Goal: Task Accomplishment & Management: Manage account settings

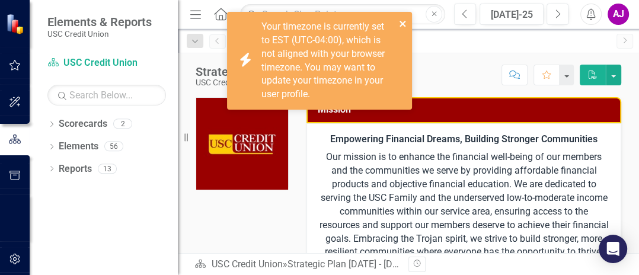
click at [401, 24] on icon "close" at bounding box center [403, 23] width 8 height 9
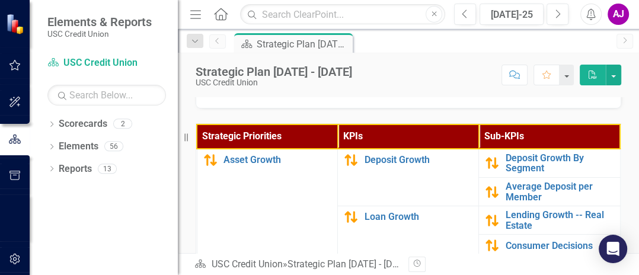
scroll to position [533, 0]
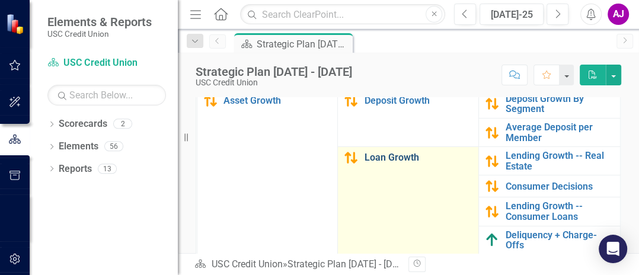
click at [370, 163] on link "Loan Growth" at bounding box center [418, 157] width 108 height 11
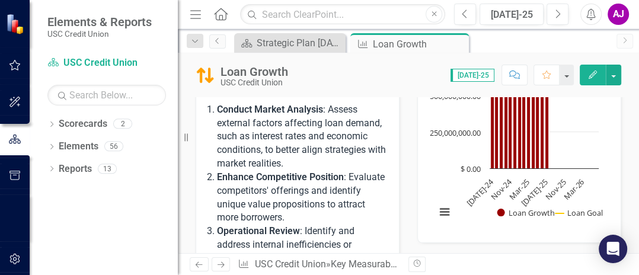
scroll to position [415, 0]
click at [456, 43] on icon "Close" at bounding box center [458, 43] width 12 height 9
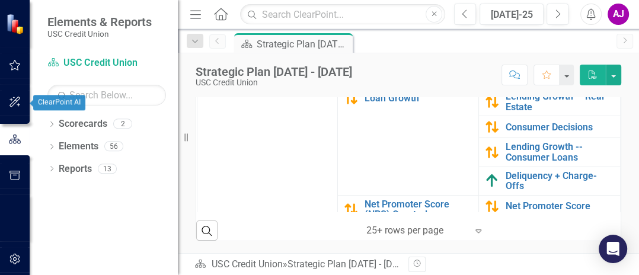
click at [12, 101] on icon "button" at bounding box center [15, 101] width 12 height 9
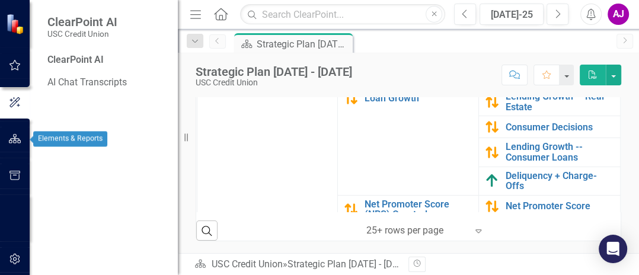
click at [12, 136] on icon "button" at bounding box center [15, 138] width 12 height 9
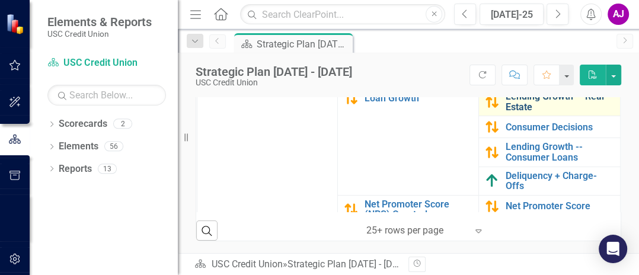
click at [524, 107] on link "Lending Growth -- Real Estate" at bounding box center [559, 101] width 108 height 21
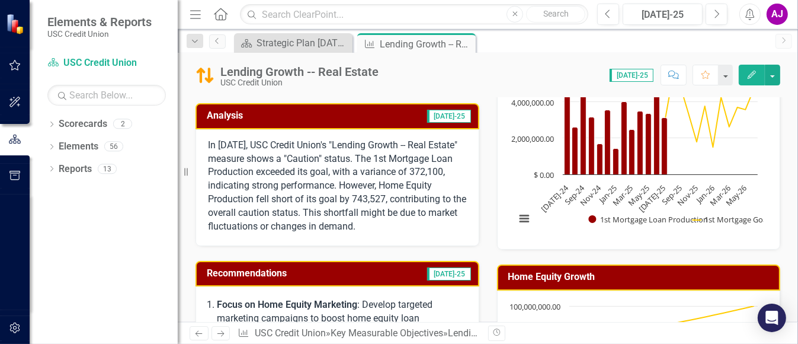
scroll to position [89, 0]
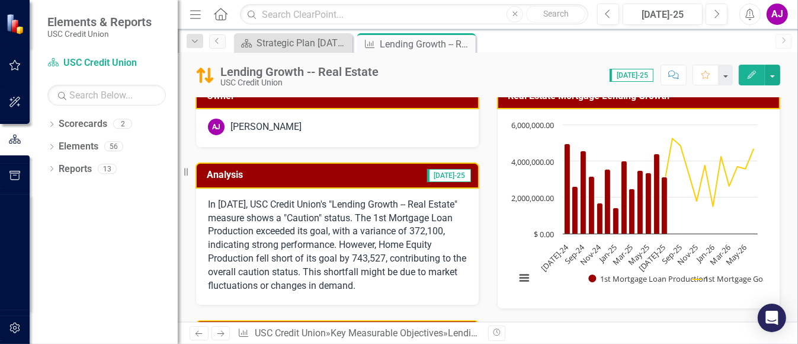
click at [18, 136] on icon "button" at bounding box center [14, 139] width 13 height 11
click at [189, 20] on button "Menu" at bounding box center [195, 14] width 15 height 20
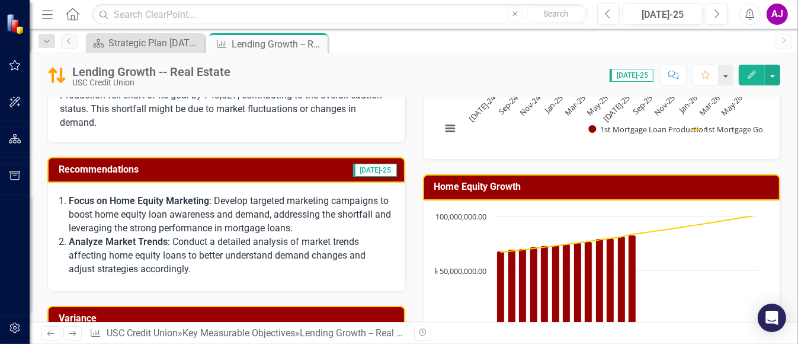
scroll to position [311, 0]
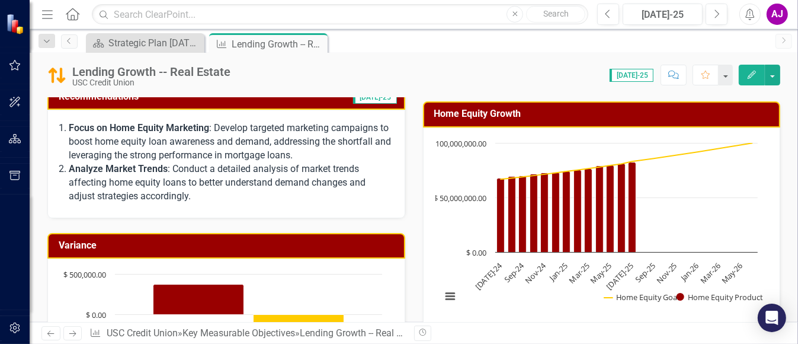
click at [227, 168] on p "Analyze Market Trends : Conduct a detailed analysis of market trends affecting …" at bounding box center [231, 182] width 324 height 41
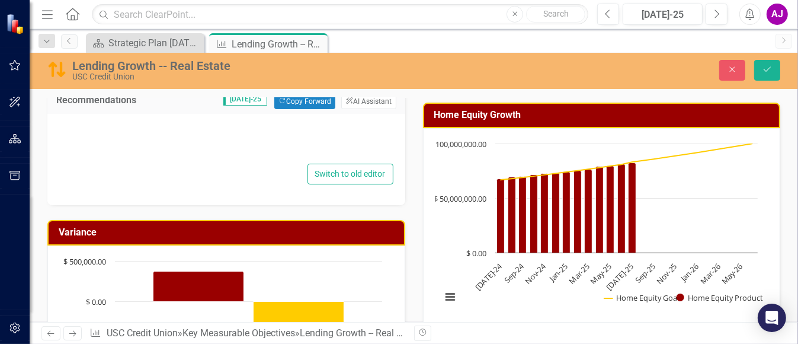
type textarea "<ol> <li> <p><strong>Focus on Home Equity Marketing</strong>: Develop targeted …"
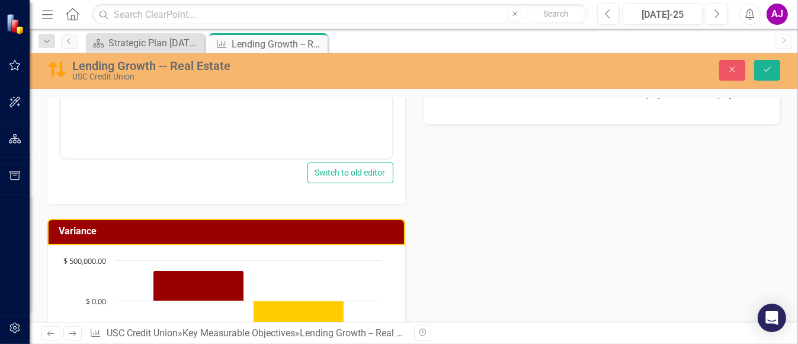
scroll to position [366, 0]
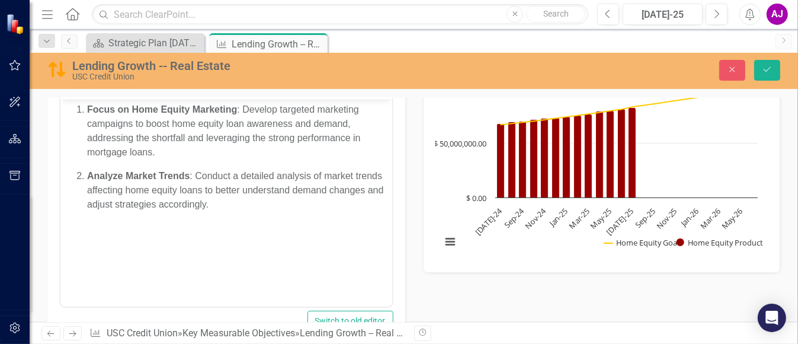
click at [249, 213] on body "Focus on Home Equity Marketing : Develop targeted marketing campaigns to boost …" at bounding box center [226, 189] width 332 height 178
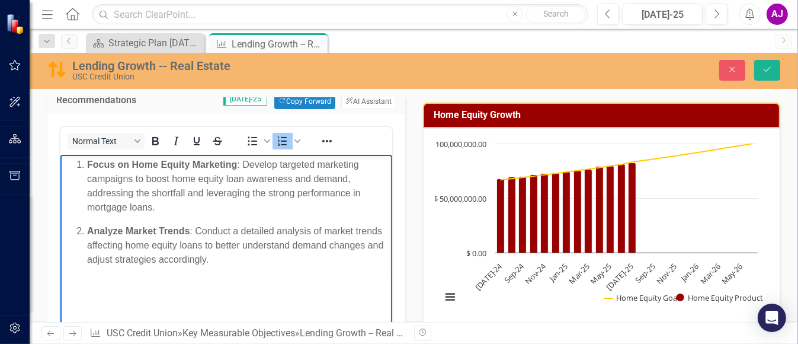
scroll to position [292, 0]
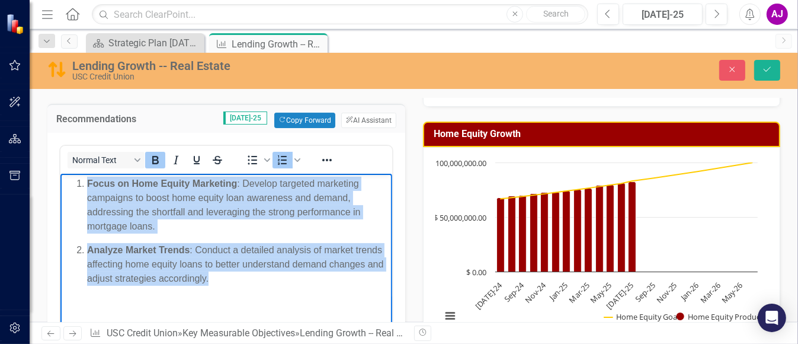
drag, startPoint x: 377, startPoint y: 238, endPoint x: 114, endPoint y: 335, distance: 280.2
click at [60, 174] on html "Focus on Home Equity Marketing : Develop targeted marketing campaigns to boost …" at bounding box center [226, 263] width 332 height 178
paste body "Rich Text Area. Press ALT-0 for help."
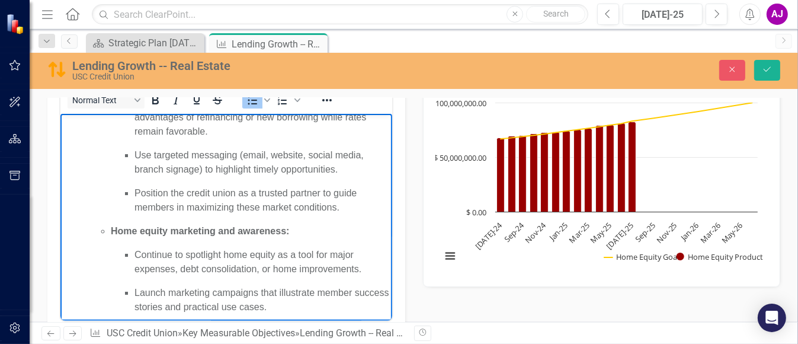
scroll to position [0, 0]
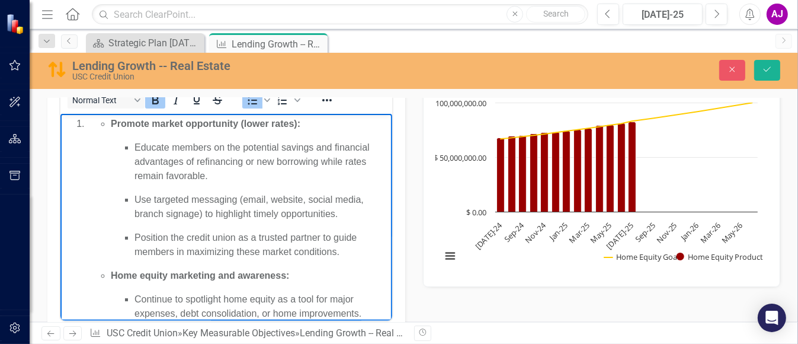
click at [111, 121] on strong "Promote market opportunity (lower rates):" at bounding box center [205, 124] width 190 height 10
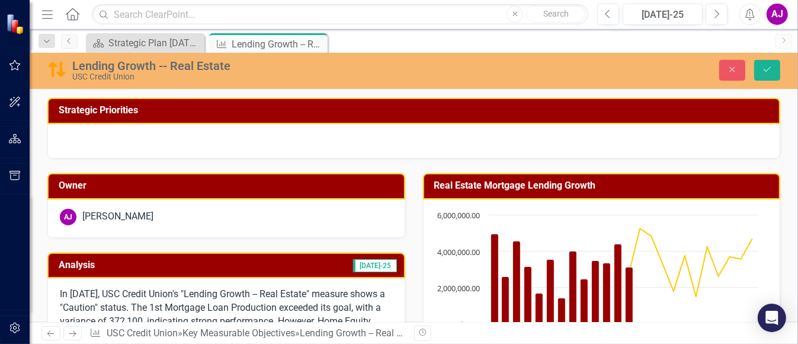
drag, startPoint x: 233, startPoint y: 654, endPoint x: 56, endPoint y: 178, distance: 508.3
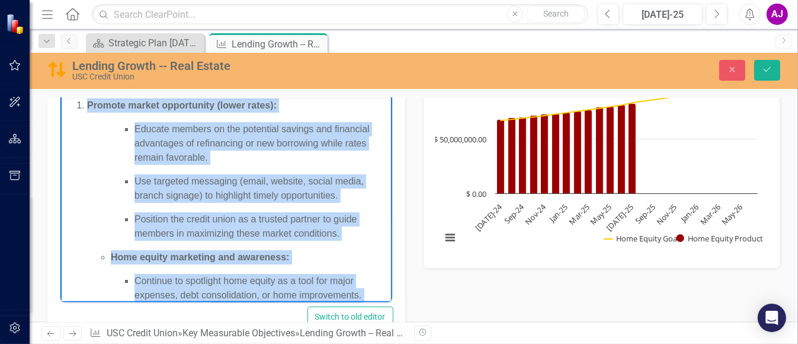
scroll to position [296, 0]
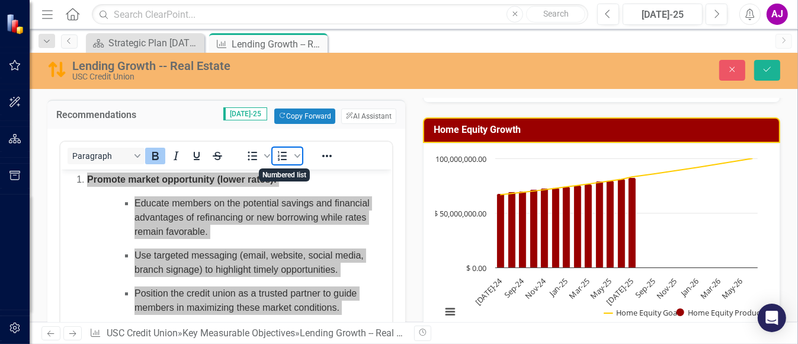
click at [282, 153] on icon "Numbered list" at bounding box center [283, 156] width 14 height 14
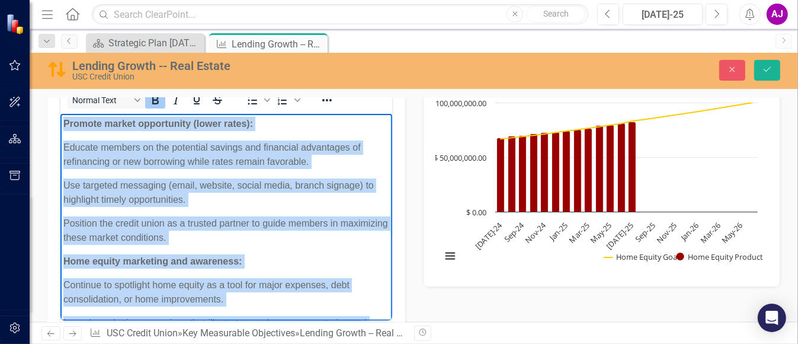
scroll to position [0, 0]
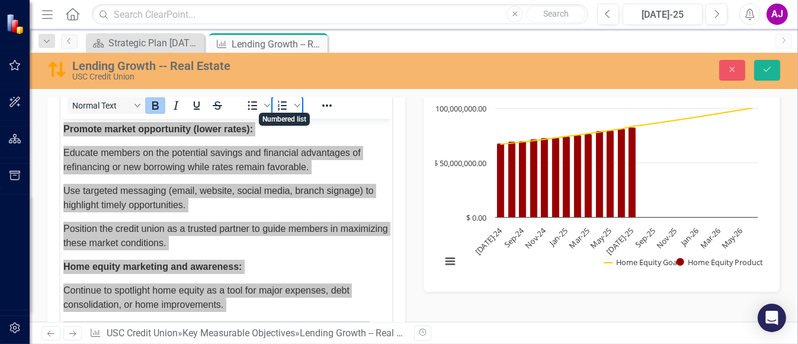
click at [287, 103] on icon "Numbered list" at bounding box center [283, 105] width 14 height 14
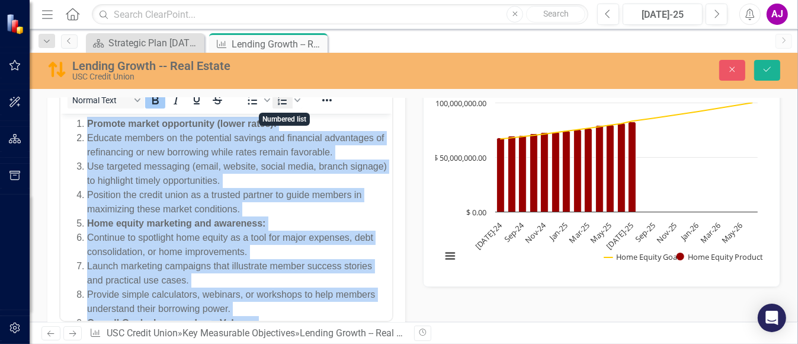
scroll to position [2, 0]
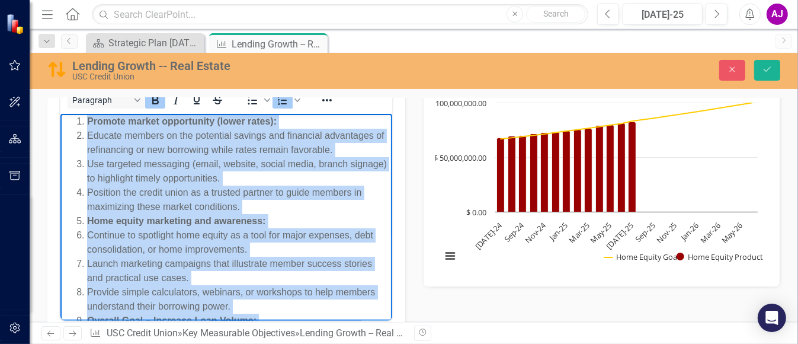
click at [138, 157] on li "Use targeted messaging (email, website, social media, branch signage) to highli…" at bounding box center [238, 171] width 302 height 28
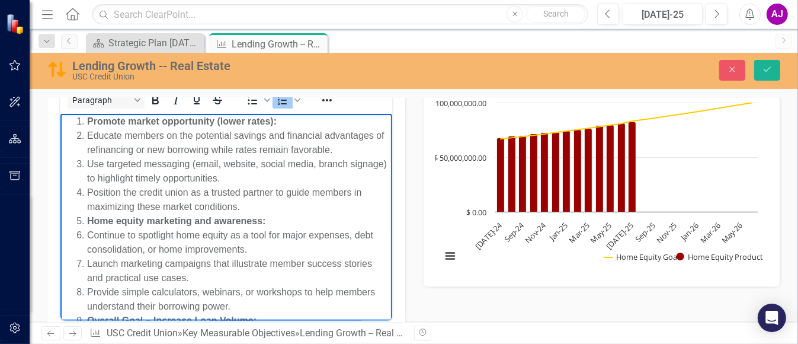
click at [87, 131] on li "Educate members on the potential savings and financial advantages of refinancin…" at bounding box center [238, 143] width 302 height 28
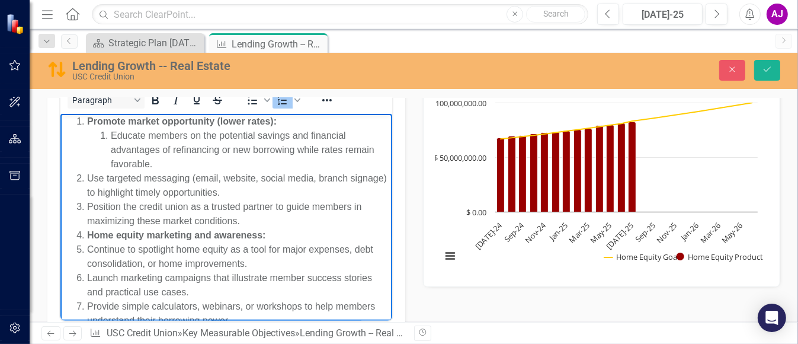
click at [87, 171] on li "Use targeted messaging (email, website, social media, branch signage) to highli…" at bounding box center [238, 185] width 302 height 28
click at [88, 200] on li "Position the credit union as a trusted partner to guide members in maximizing t…" at bounding box center [238, 214] width 302 height 28
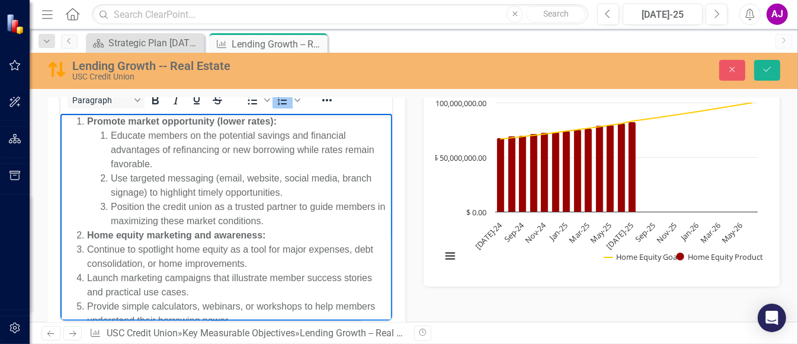
click at [87, 242] on li "Continue to spotlight home equity as a tool for major expenses, debt consolidat…" at bounding box center [238, 256] width 302 height 28
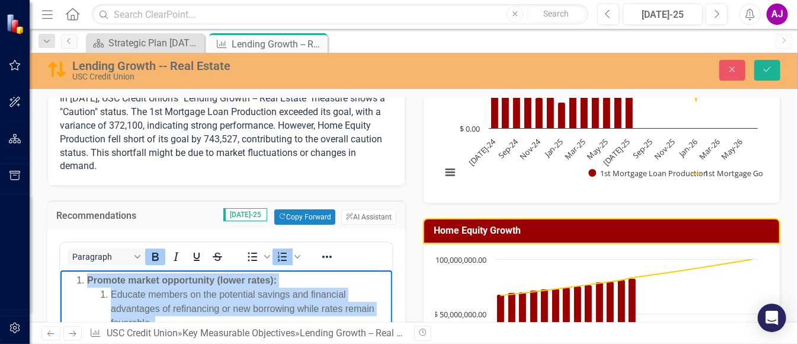
scroll to position [0, 0]
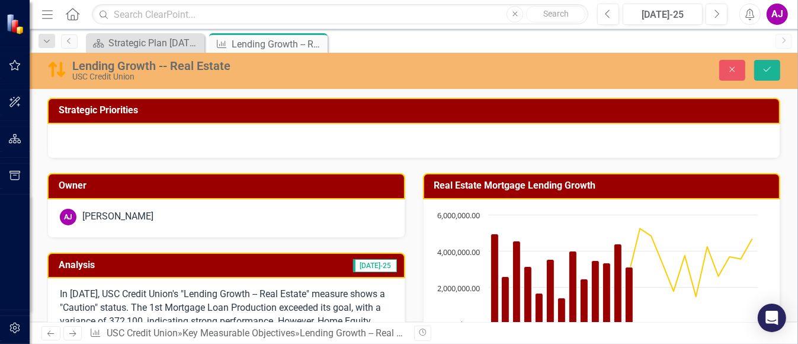
drag, startPoint x: 351, startPoint y: 657, endPoint x: 84, endPoint y: 531, distance: 294.7
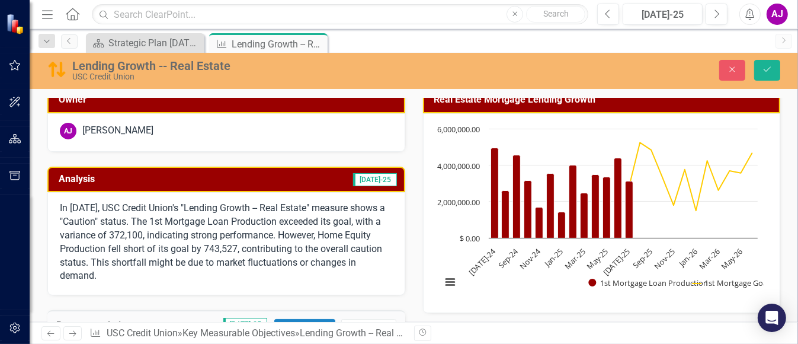
scroll to position [222, 0]
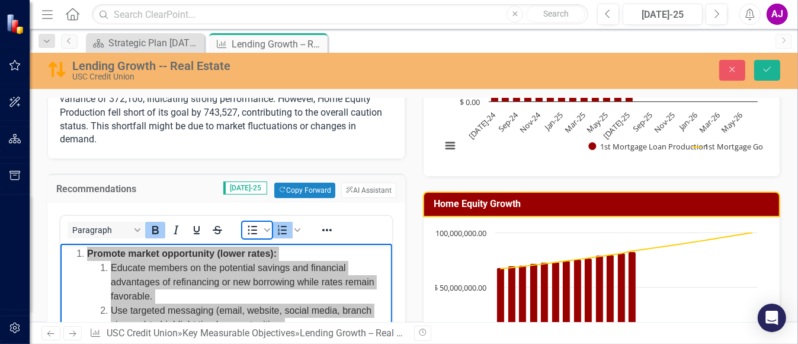
click at [251, 227] on icon "Bullet list" at bounding box center [252, 230] width 9 height 9
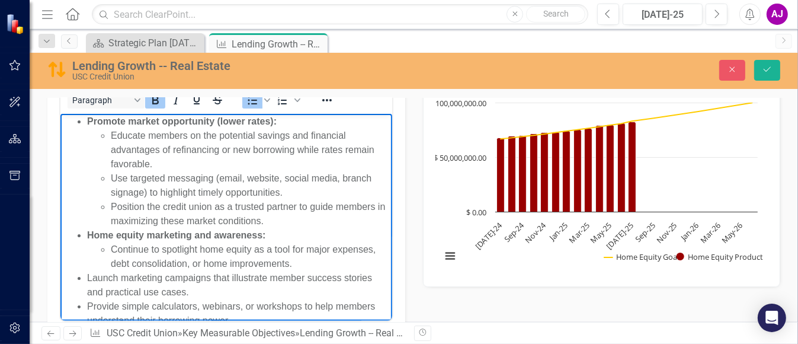
scroll to position [0, 0]
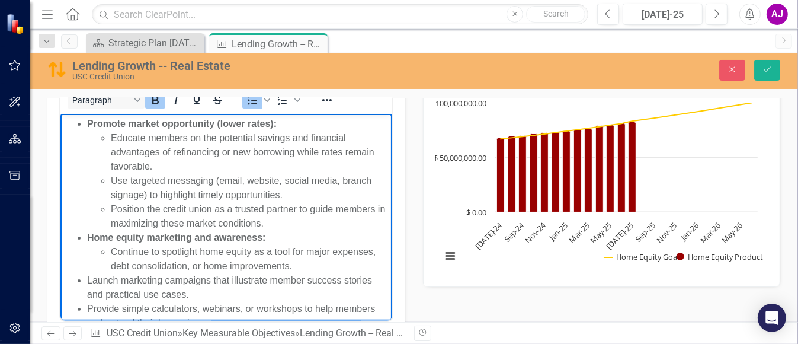
click at [181, 232] on strong "Home equity marketing and awareness:" at bounding box center [176, 237] width 178 height 10
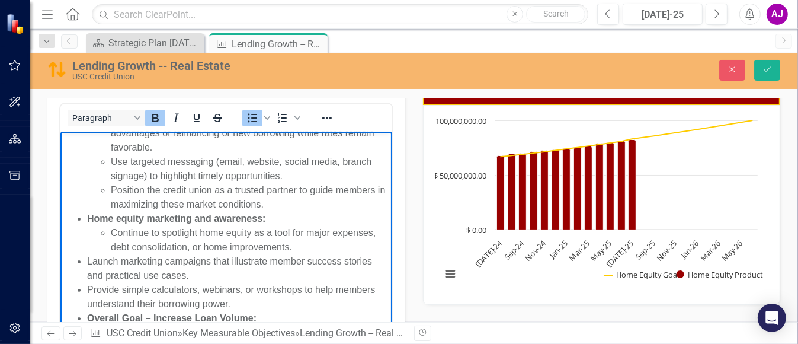
scroll to position [352, 0]
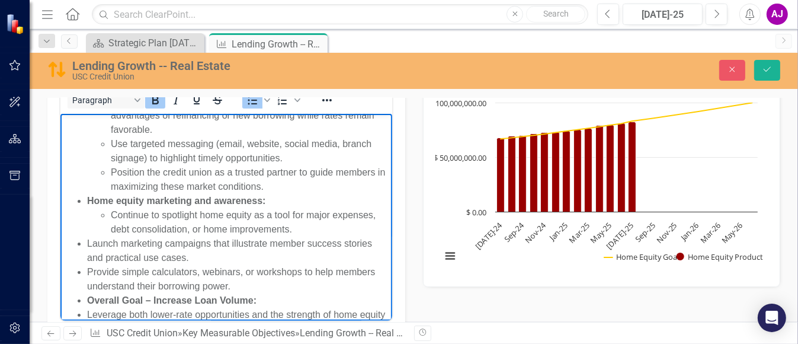
click at [85, 198] on ul "Promote market opportunity (lower rates): Educate members on the potential savi…" at bounding box center [226, 236] width 326 height 313
click at [85, 223] on ul "Promote market opportunity (lower rates): Educate members on the potential savi…" at bounding box center [226, 236] width 326 height 313
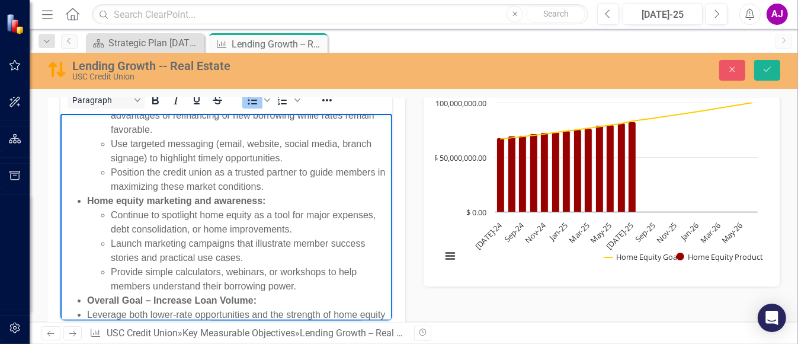
click at [87, 274] on li "Leverage both lower-rate opportunities and the strength of home equity lending …" at bounding box center [238, 322] width 302 height 28
click at [87, 274] on li "Ensure frontline staff are equipped to cross-sell and proactively discuss loan …" at bounding box center [238, 350] width 302 height 28
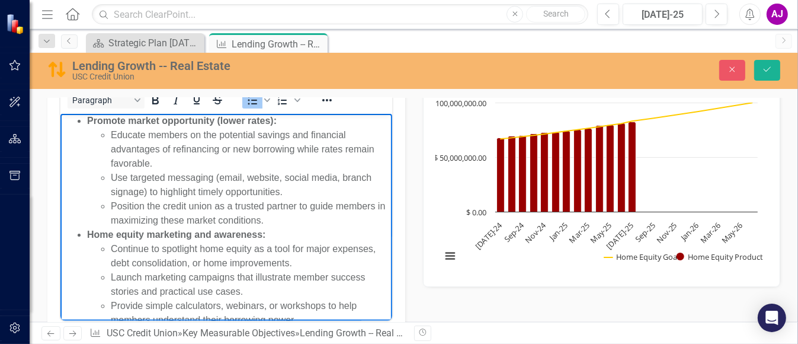
scroll to position [0, 0]
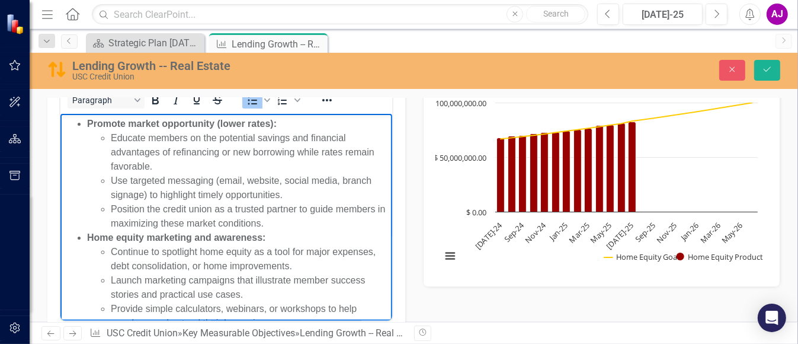
drag, startPoint x: 158, startPoint y: 145, endPoint x: 202, endPoint y: 135, distance: 45.4
click at [202, 135] on li "Educate members on the potential savings and financial advantages of refinancin…" at bounding box center [249, 152] width 278 height 43
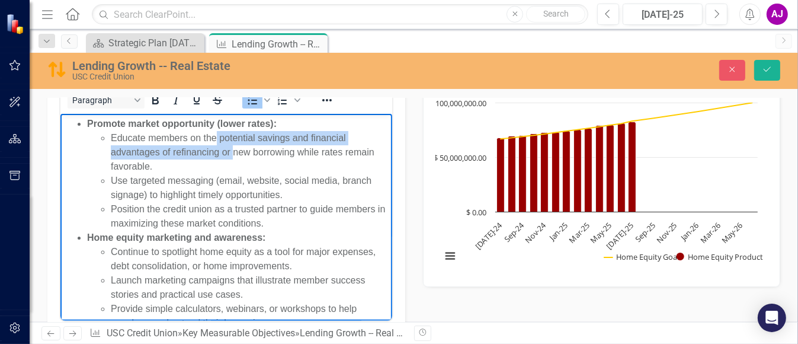
drag, startPoint x: 159, startPoint y: 146, endPoint x: 196, endPoint y: 135, distance: 38.3
click at [196, 135] on li "Educate members on the potential savings and financial advantages of refinancin…" at bounding box center [249, 152] width 278 height 43
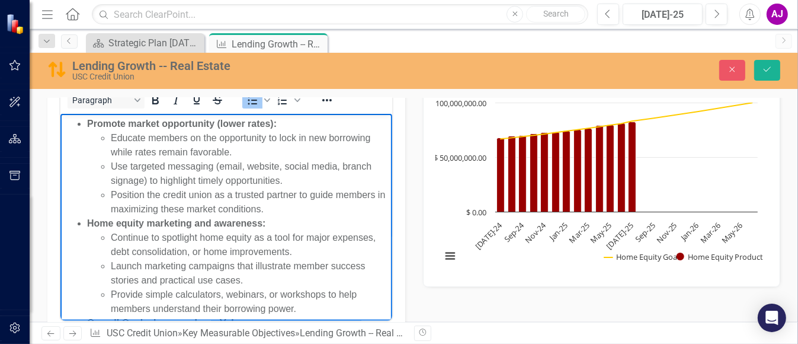
click at [273, 132] on li "Educate members on the opportunity to lock in new borrowing while rates remain …" at bounding box center [249, 145] width 278 height 28
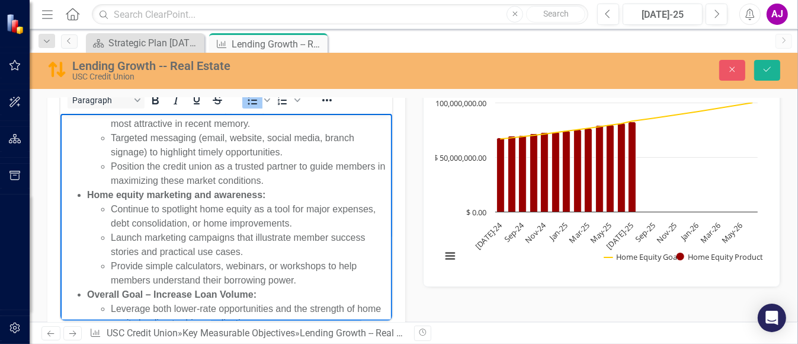
scroll to position [37, 0]
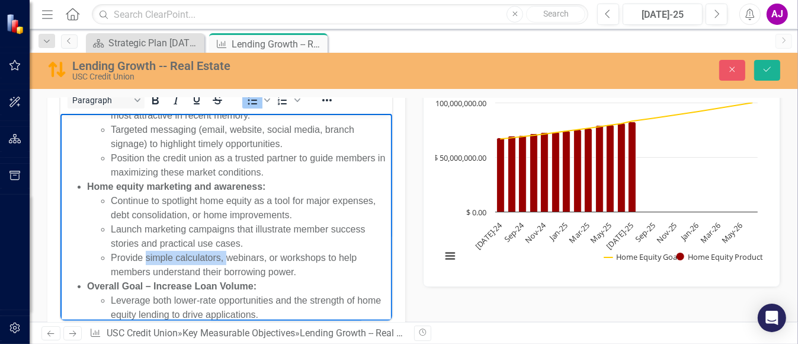
drag, startPoint x: 204, startPoint y: 225, endPoint x: 140, endPoint y: 224, distance: 64.6
click at [140, 251] on li "Provide simple calculators, webinars, or workshops to help members understand t…" at bounding box center [249, 265] width 278 height 28
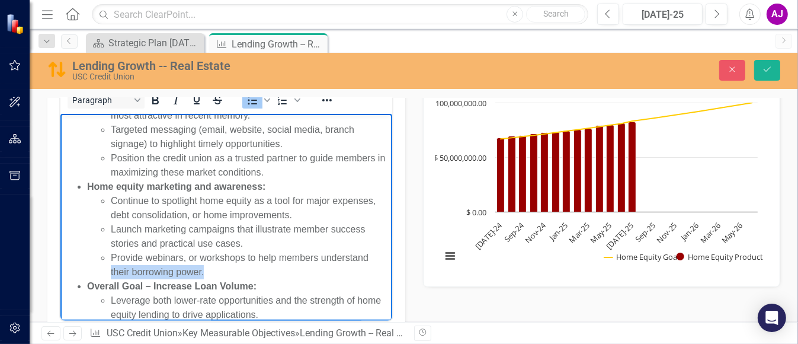
drag, startPoint x: 136, startPoint y: 235, endPoint x: 321, endPoint y: 224, distance: 185.2
click at [321, 251] on li "Provide webinars, or workshops to help members understand their borrowing power." at bounding box center [249, 265] width 278 height 28
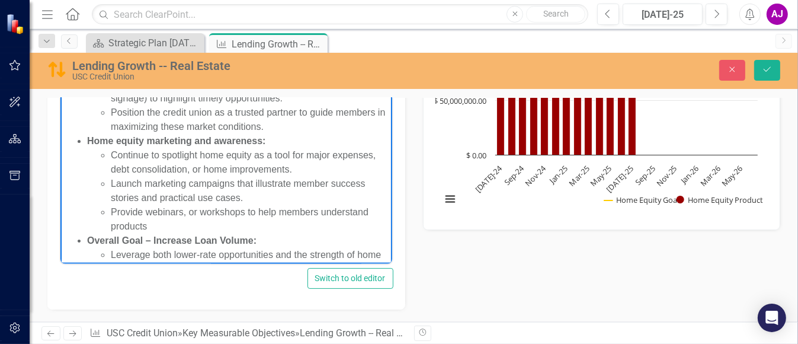
scroll to position [426, 0]
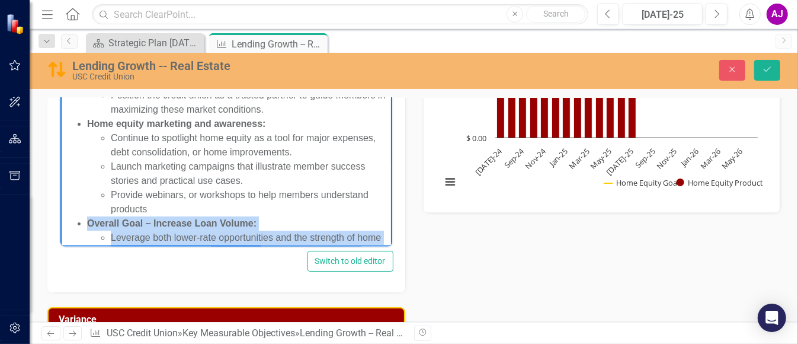
drag, startPoint x: 372, startPoint y: 233, endPoint x: 74, endPoint y: 174, distance: 303.2
click at [74, 174] on ul "Promote market opportunity (lower rates): Educate members on the opportunity to…" at bounding box center [226, 166] width 326 height 299
click at [233, 230] on li "Leverage both lower-rate opportunities and the strength of home equity lending …" at bounding box center [249, 244] width 278 height 28
drag, startPoint x: 374, startPoint y: 230, endPoint x: 71, endPoint y: 176, distance: 308.1
click at [71, 176] on body "Promote market opportunity (lower rates): Educate members on the opportunity to…" at bounding box center [226, 171] width 332 height 314
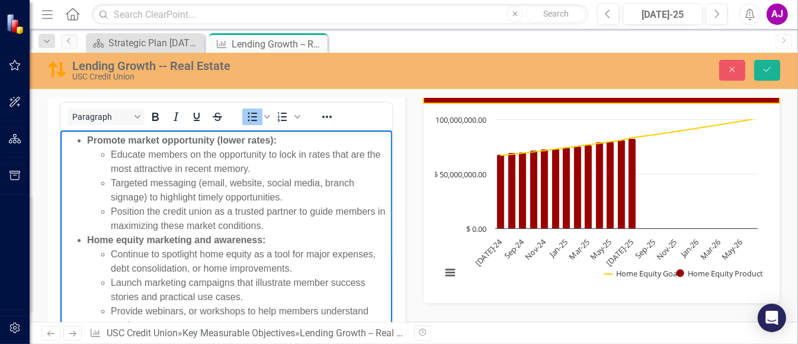
scroll to position [352, 0]
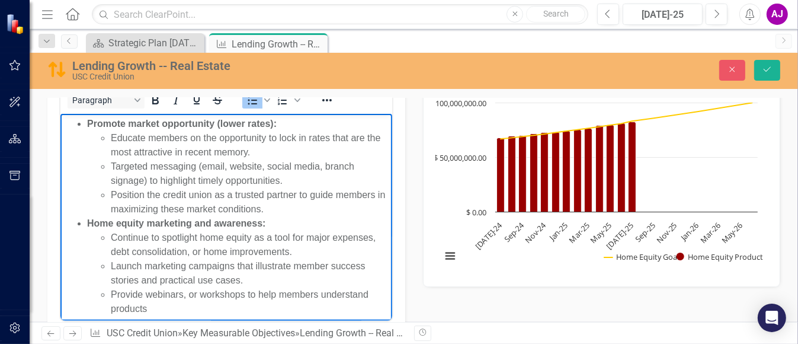
click at [168, 230] on li "Continue to spotlight home equity as a tool for major expenses, debt consolidat…" at bounding box center [249, 244] width 278 height 28
click at [235, 230] on li "Continue to spotlight home equity as a tool for major expenses, debt consolidat…" at bounding box center [249, 244] width 278 height 28
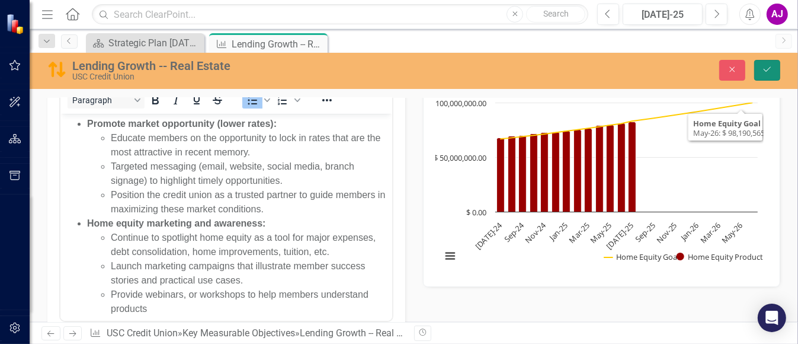
drag, startPoint x: 762, startPoint y: 63, endPoint x: 122, endPoint y: 104, distance: 641.2
click at [638, 63] on button "Save" at bounding box center [767, 70] width 26 height 21
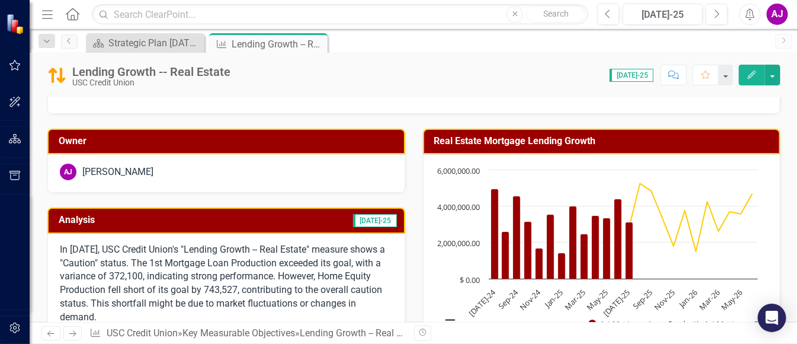
scroll to position [0, 0]
